Goal: Transaction & Acquisition: Subscribe to service/newsletter

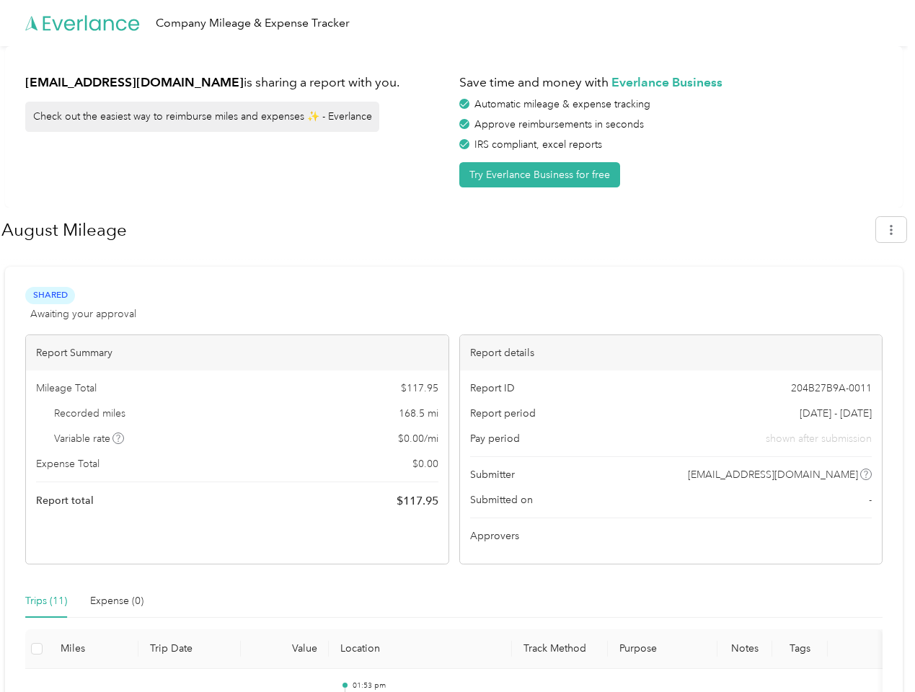
click at [460, 346] on div "Report details" at bounding box center [671, 352] width 423 height 35
click at [457, 23] on div "Company Mileage & Expense Tracker" at bounding box center [454, 23] width 908 height 46
click at [542, 175] on button "Try Everlance Business for free" at bounding box center [539, 174] width 161 height 25
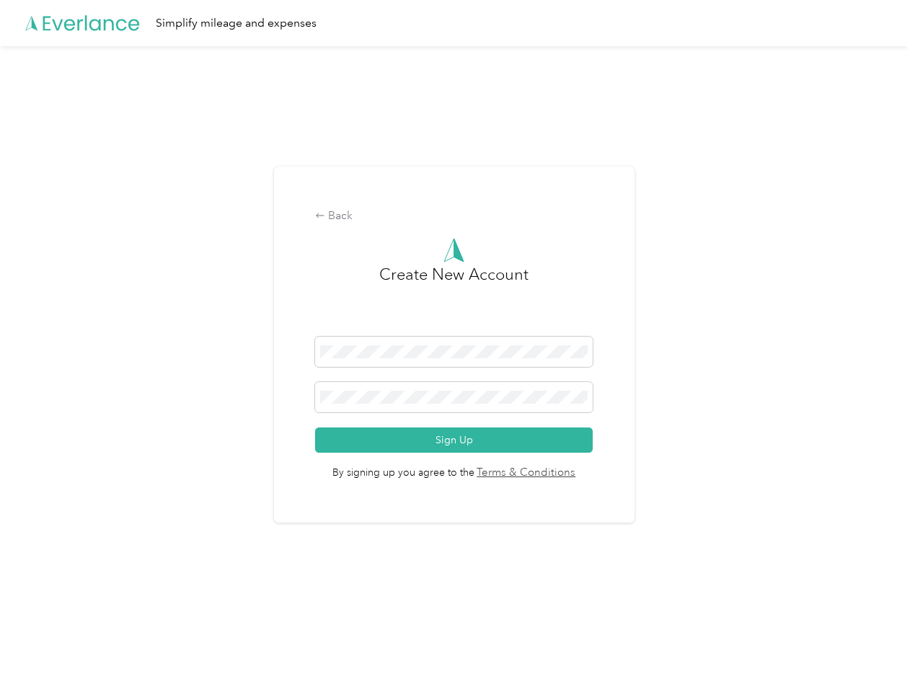
click at [438, 230] on div "Back Create New Account Sign Up By signing up you agree to the Terms & Conditio…" at bounding box center [454, 345] width 361 height 357
click at [899, 229] on div "Back Create New Account Sign Up By signing up you agree to the Terms & Conditio…" at bounding box center [454, 350] width 908 height 609
click at [119, 438] on div "Back Create New Account Sign Up By signing up you agree to the Terms & Conditio…" at bounding box center [454, 350] width 908 height 609
click at [568, 475] on link "Terms & Conditions" at bounding box center [526, 473] width 102 height 17
click at [46, 601] on div "Back Create New Account Sign Up By signing up you agree to the Terms & Conditio…" at bounding box center [454, 350] width 908 height 609
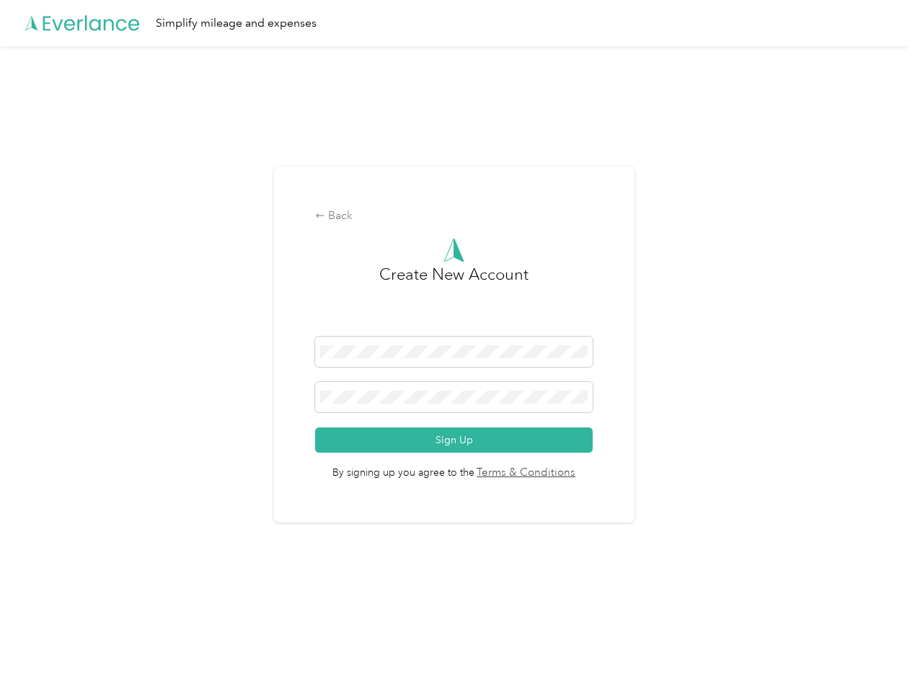
click at [117, 601] on div "Back Create New Account Sign Up By signing up you agree to the Terms & Conditio…" at bounding box center [454, 350] width 908 height 609
click at [37, 649] on div "Back Create New Account Sign Up By signing up you agree to the Terms & Conditio…" at bounding box center [454, 350] width 908 height 609
